Goal: Information Seeking & Learning: Check status

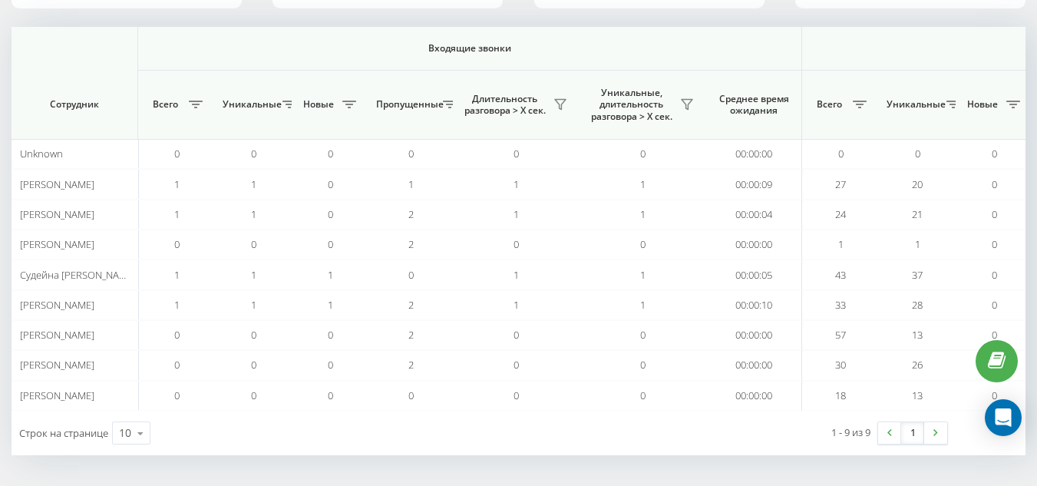
scroll to position [0, 1014]
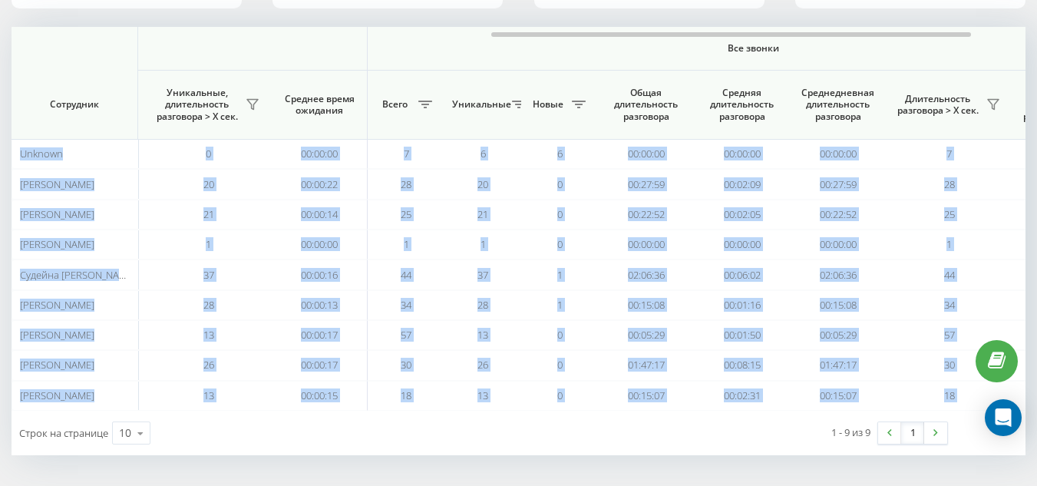
drag, startPoint x: 462, startPoint y: 38, endPoint x: 531, endPoint y: 25, distance: 69.4
click at [531, 25] on div "21.08.2025 - 21.08.2025 Отдел/Сотрудник 11 (73)% Непринятые входящие звонки 4 П…" at bounding box center [519, 166] width 1014 height 578
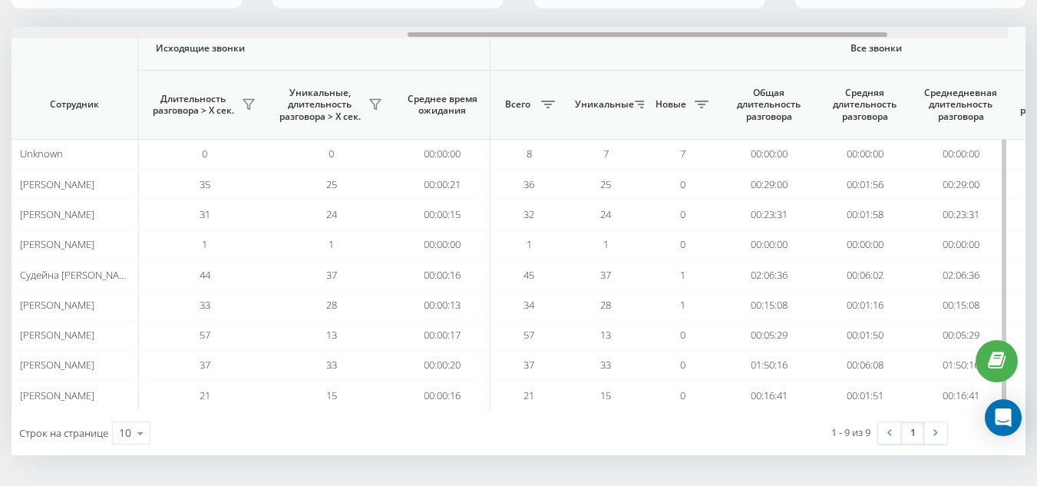
scroll to position [0, 909]
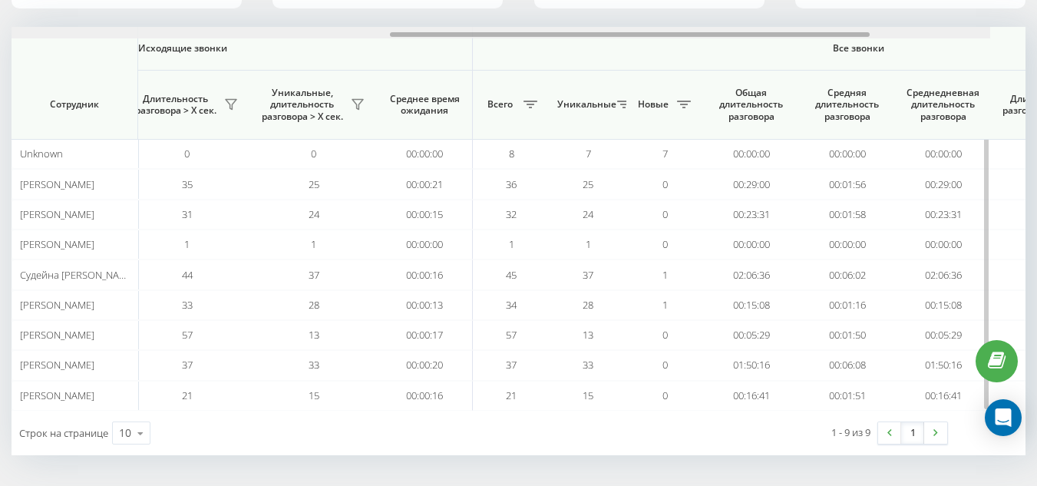
drag, startPoint x: 478, startPoint y: 32, endPoint x: 908, endPoint y: 28, distance: 430.8
click at [908, 28] on div at bounding box center [483, 33] width 1014 height 12
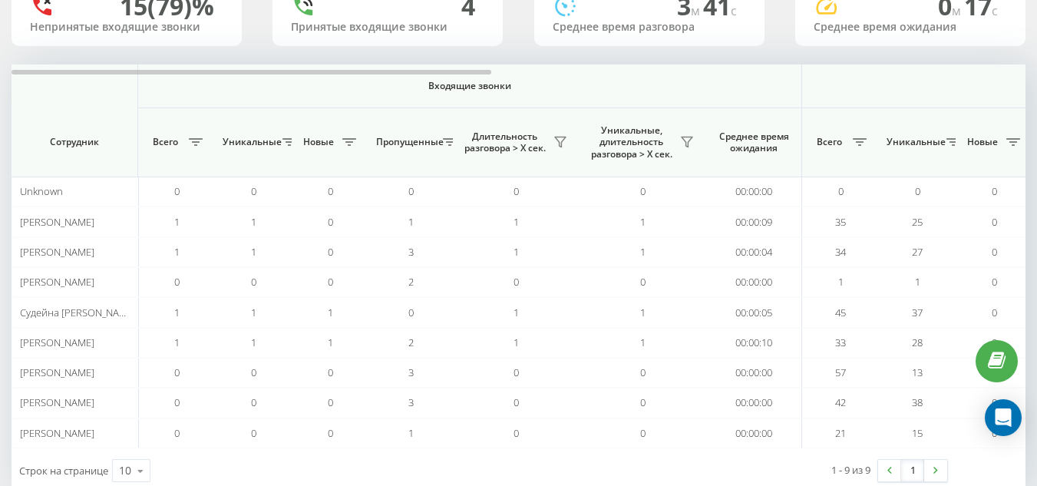
scroll to position [170, 0]
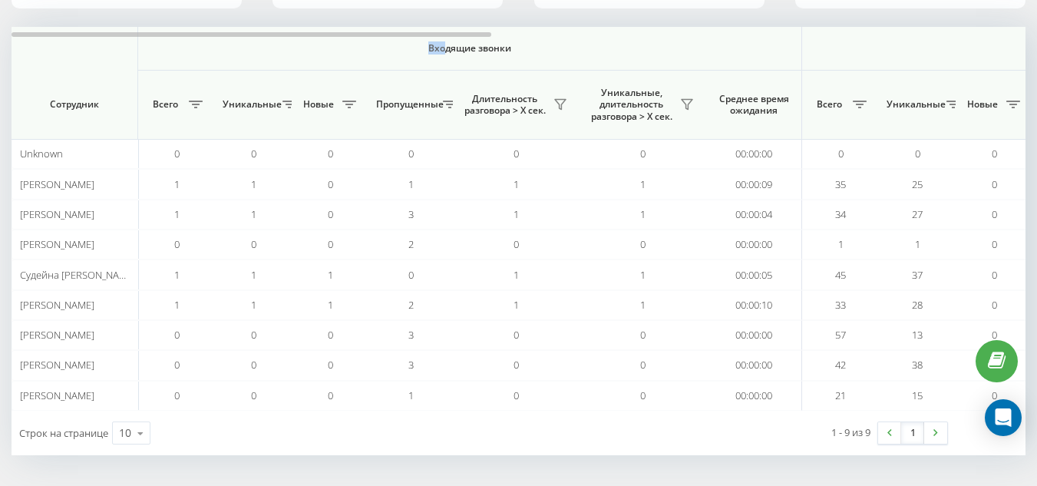
drag, startPoint x: 446, startPoint y: 30, endPoint x: 693, endPoint y: 19, distance: 247.5
click at [693, 19] on div "21.08.2025 - 21.08.2025 Отдел/Сотрудник 15 (79)% Непринятые входящие звонки 4 П…" at bounding box center [519, 166] width 1014 height 578
click at [643, 28] on th "Входящие звонки" at bounding box center [470, 49] width 664 height 44
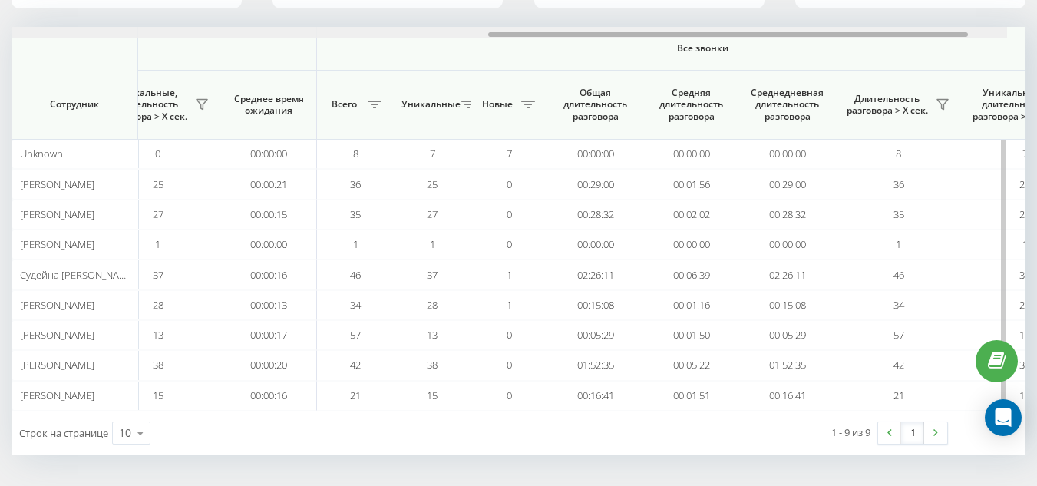
drag, startPoint x: 455, startPoint y: 35, endPoint x: 961, endPoint y: 28, distance: 506.1
click at [961, 28] on div at bounding box center [500, 33] width 1014 height 12
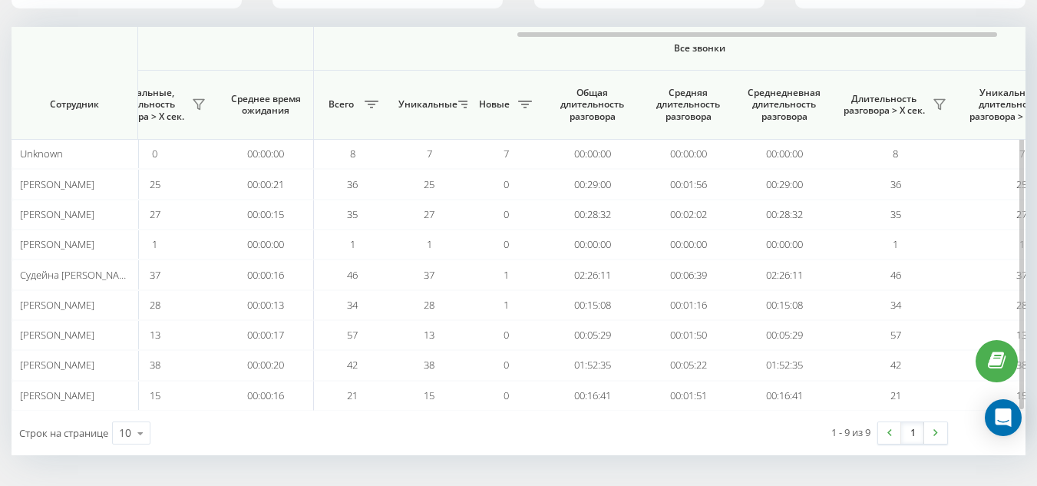
click at [850, 56] on th "Все звонки" at bounding box center [700, 49] width 772 height 44
